Goal: Task Accomplishment & Management: Use online tool/utility

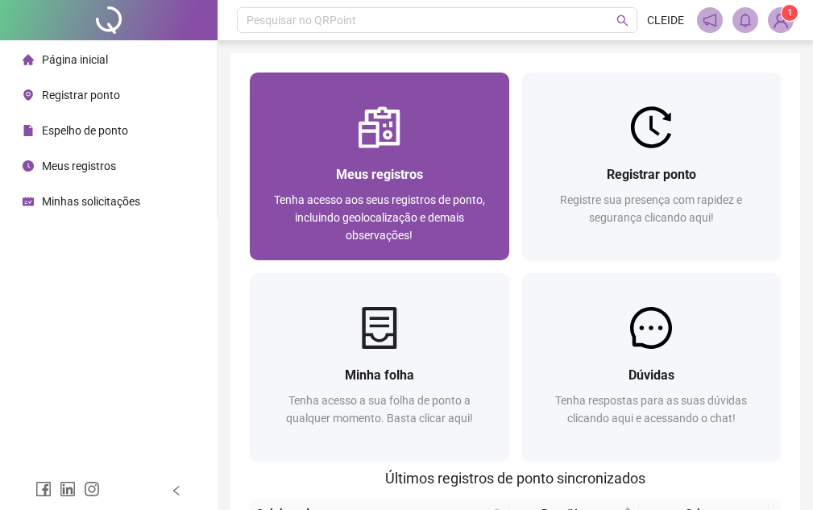
click at [401, 181] on span "Meus registros" at bounding box center [379, 174] width 87 height 15
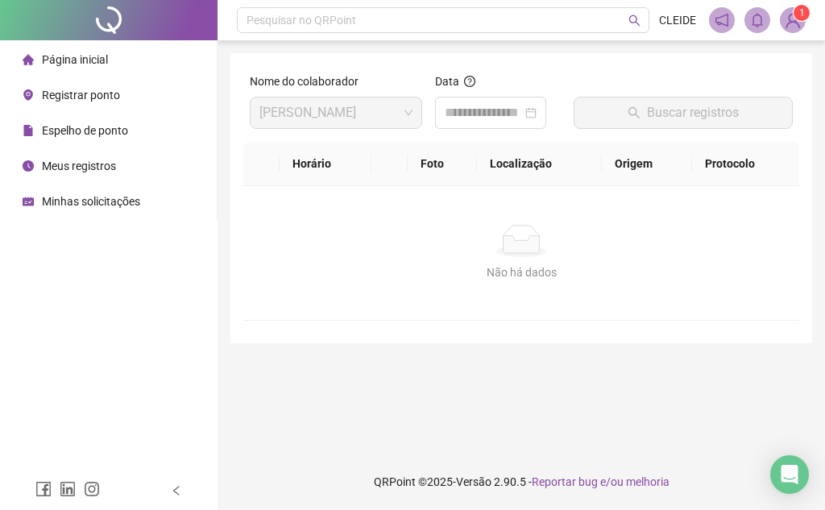
click at [85, 44] on div "Página inicial" at bounding box center [65, 60] width 85 height 32
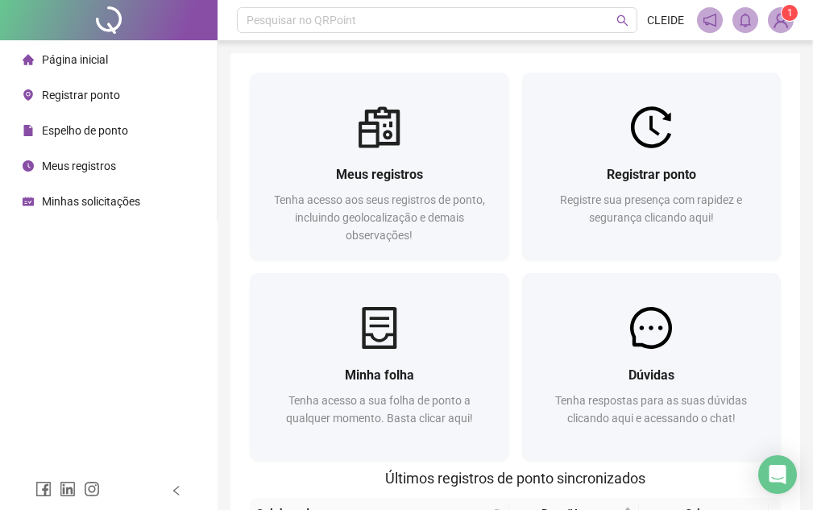
click at [96, 75] on div "Página inicial" at bounding box center [65, 60] width 85 height 32
click at [98, 91] on span "Registrar ponto" at bounding box center [81, 95] width 78 height 13
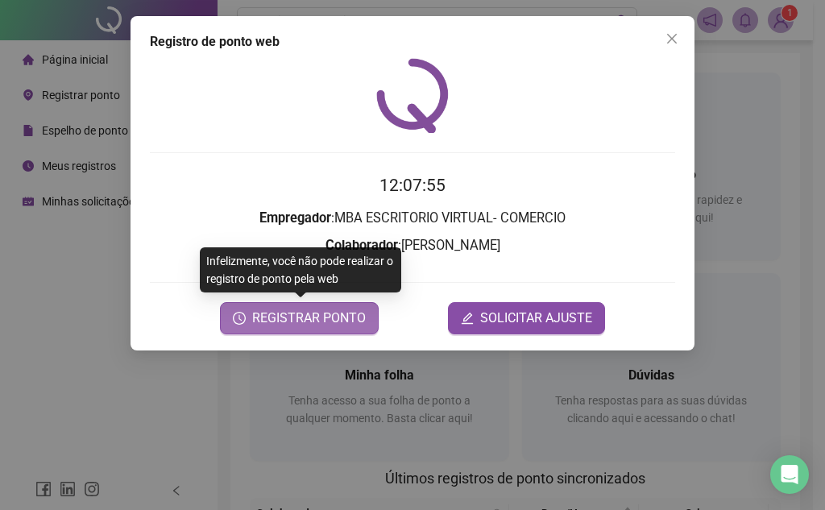
click at [326, 311] on span "REGISTRAR PONTO" at bounding box center [309, 318] width 114 height 19
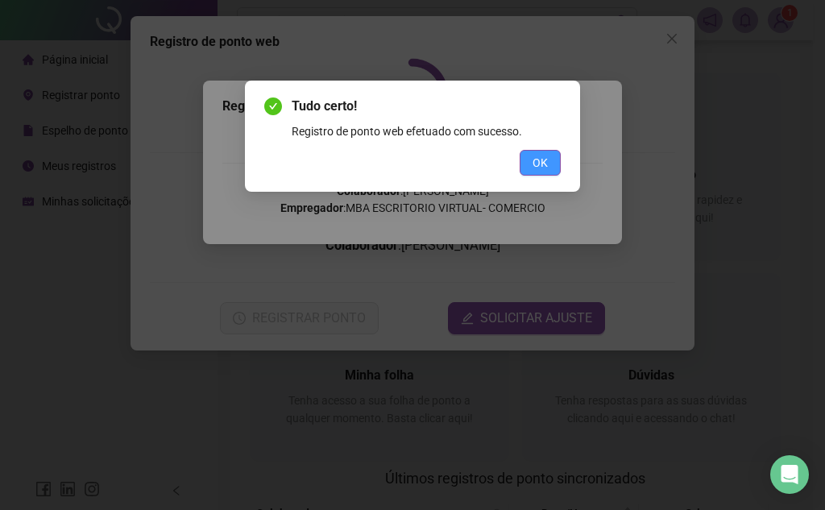
click at [530, 154] on button "OK" at bounding box center [540, 163] width 41 height 26
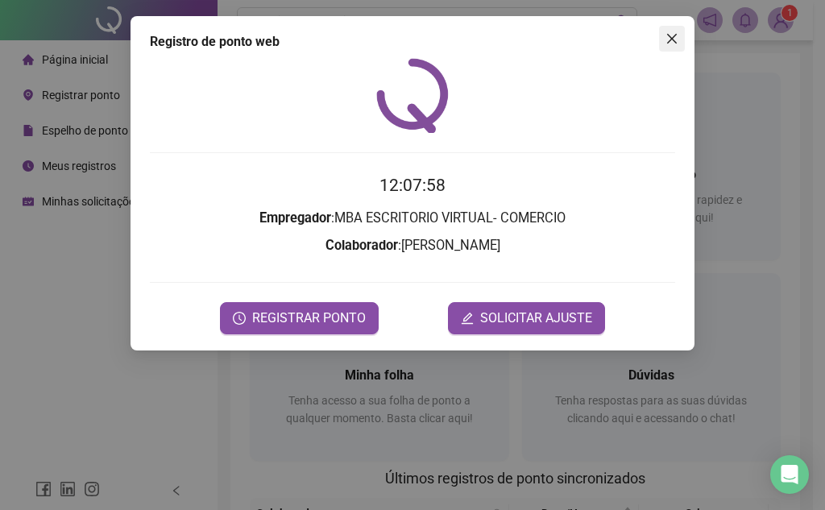
click at [677, 37] on icon "close" at bounding box center [672, 38] width 13 height 13
